Goal: Communication & Community: Answer question/provide support

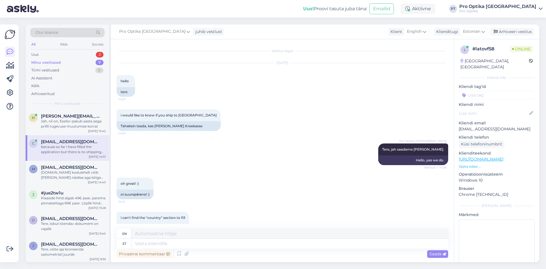
scroll to position [251, 0]
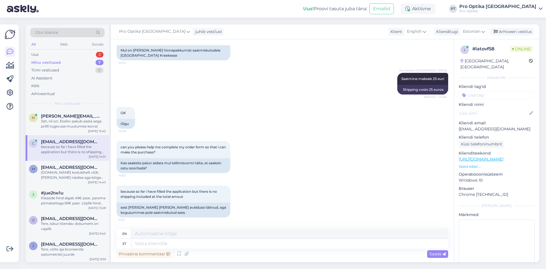
click at [43, 61] on div "Minu vestlused" at bounding box center [46, 63] width 30 height 6
click at [145, 243] on textarea at bounding box center [289, 244] width 317 height 10
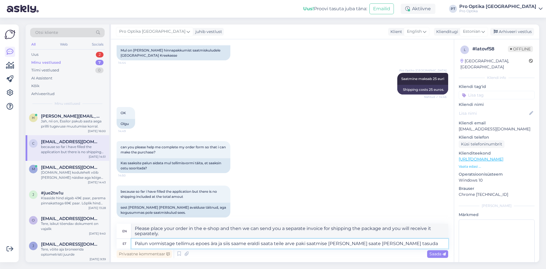
type textarea "Palun vormistage tellimus epoes ära ja siis saame eraldi saata teile arve paki …"
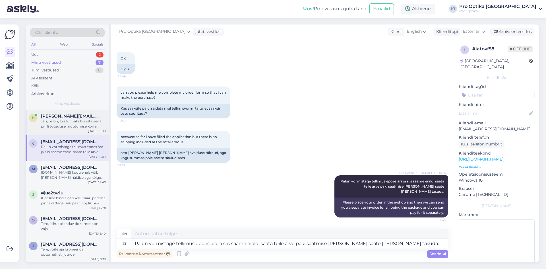
click at [60, 118] on span "[PERSON_NAME][EMAIL_ADDRESS][DOMAIN_NAME]" at bounding box center [70, 115] width 59 height 5
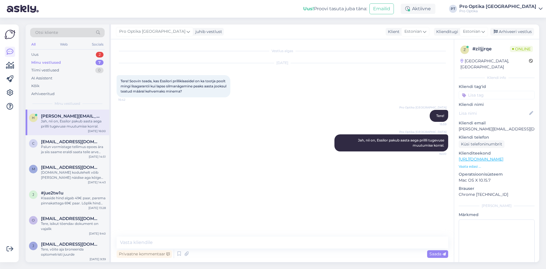
scroll to position [0, 0]
click at [56, 145] on div "Palun vormistage tellimus epoes ära ja siis saame eraldi saata teile arve paki …" at bounding box center [73, 149] width 65 height 10
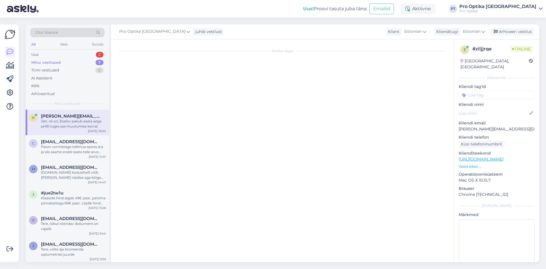
scroll to position [306, 0]
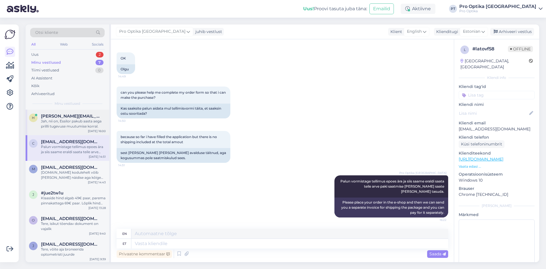
click at [55, 123] on div "Jah, nii on, Essilor pakub aasta aega prillli tugevuse muutumise korral." at bounding box center [73, 124] width 65 height 10
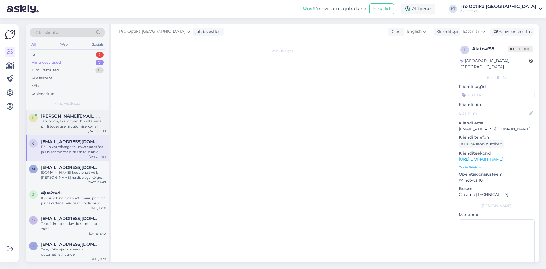
scroll to position [0, 0]
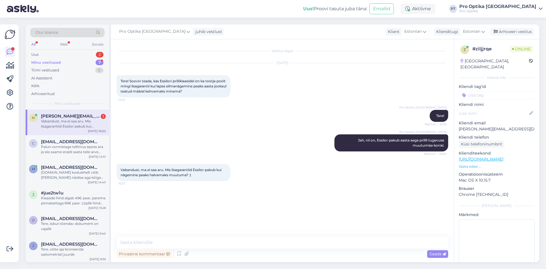
click at [193, 252] on div "Privaatne kommentaar Saada" at bounding box center [283, 253] width 332 height 11
click at [146, 240] on textarea at bounding box center [283, 242] width 332 height 12
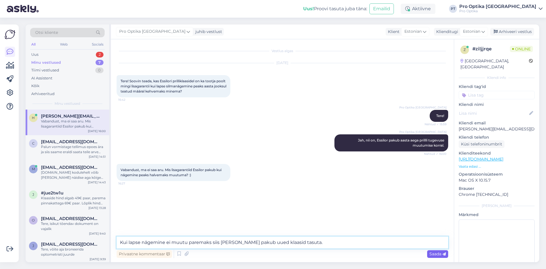
type textarea "Kui lapse nägemine ei muutu paremaks siis [PERSON_NAME] pakub uued klaasid tasu…"
click at [436, 253] on span "Saada" at bounding box center [437, 253] width 16 height 5
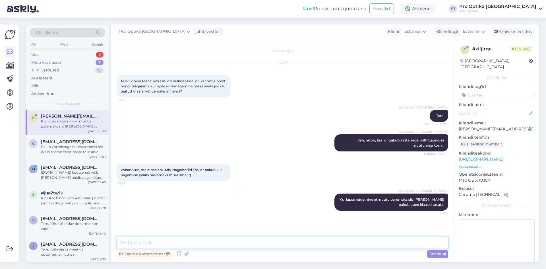
click at [139, 240] on textarea at bounding box center [283, 242] width 332 height 12
type textarea "Kui nägemine muutub ikkagi halvemaks"
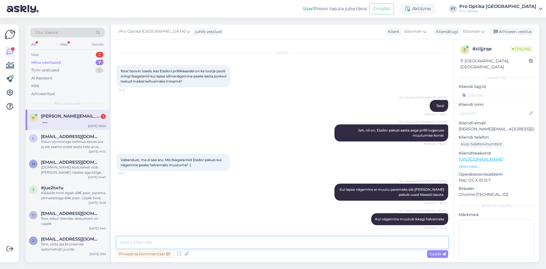
scroll to position [34, 0]
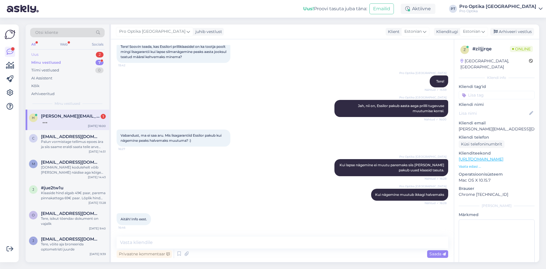
click at [37, 55] on div "Uus" at bounding box center [34, 55] width 7 height 6
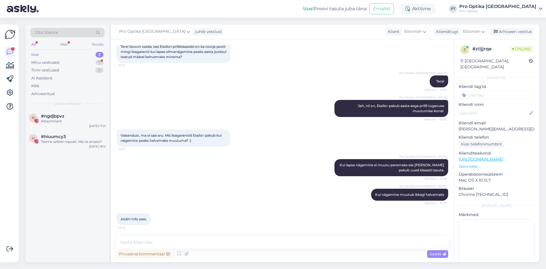
scroll to position [64, 0]
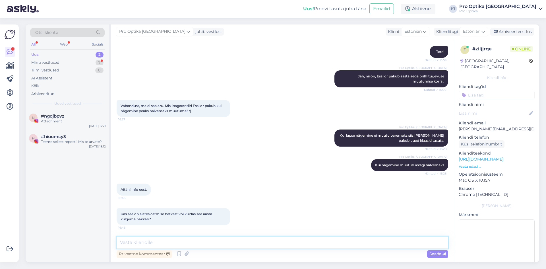
click at [159, 242] on textarea at bounding box center [283, 242] width 332 height 12
type textarea "ostmise hetkest kui prillid kätte saate."
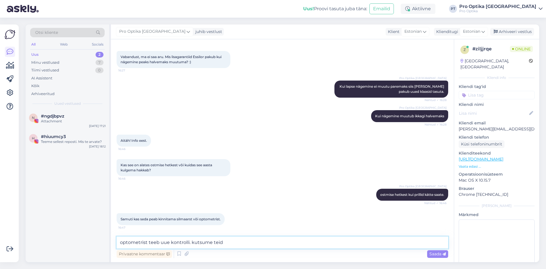
scroll to position [113, 0]
type textarea "optometrist teeb uue kontrolli. kutsume teid tagasi uuesti kontrolli"
